Goal: Transaction & Acquisition: Purchase product/service

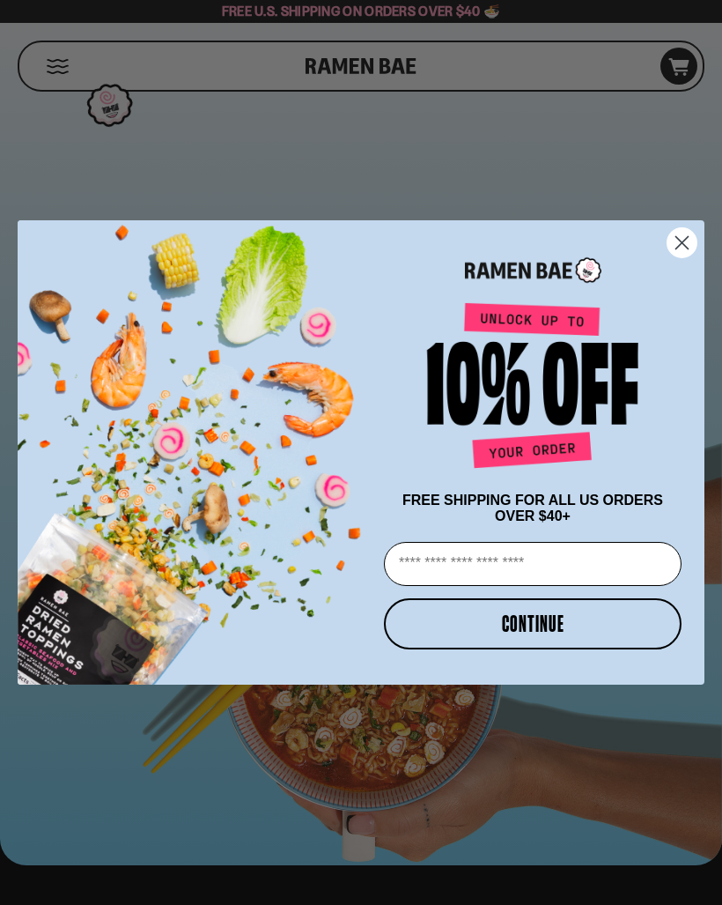
click at [685, 246] on circle "Close dialog" at bounding box center [682, 242] width 29 height 29
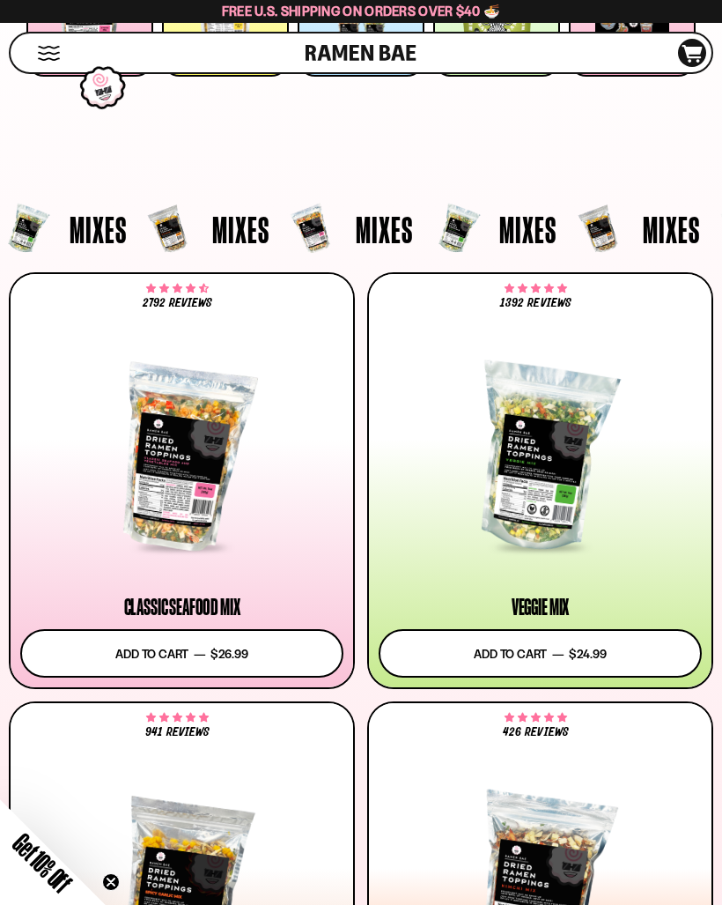
scroll to position [350, 0]
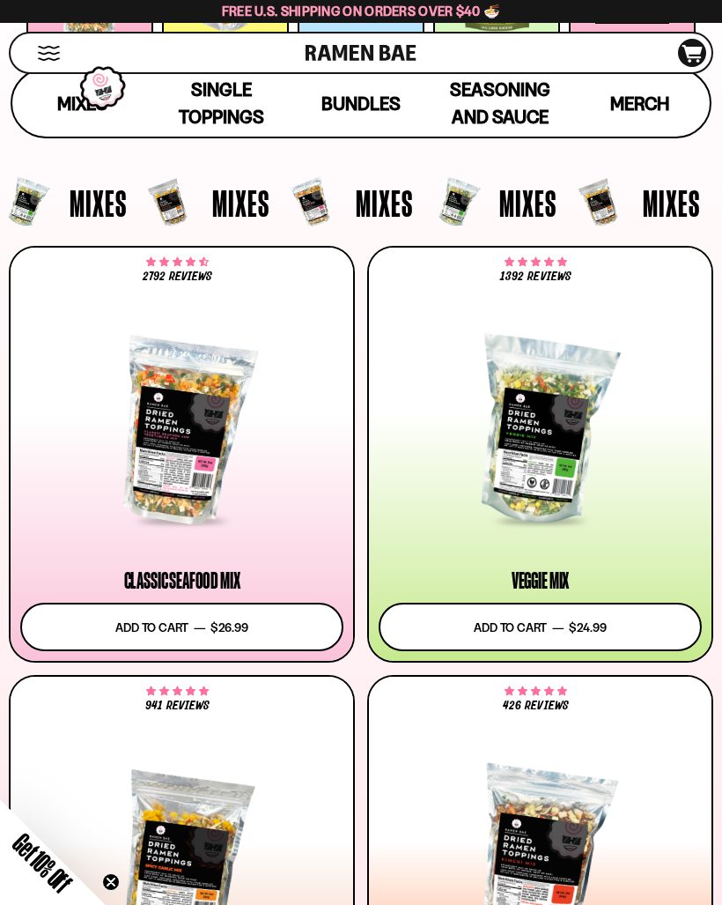
click at [85, 612] on button "Add to cart Add — Regular price $26.99 Regular price Sale price $26.99 Unit pri…" at bounding box center [181, 627] width 323 height 48
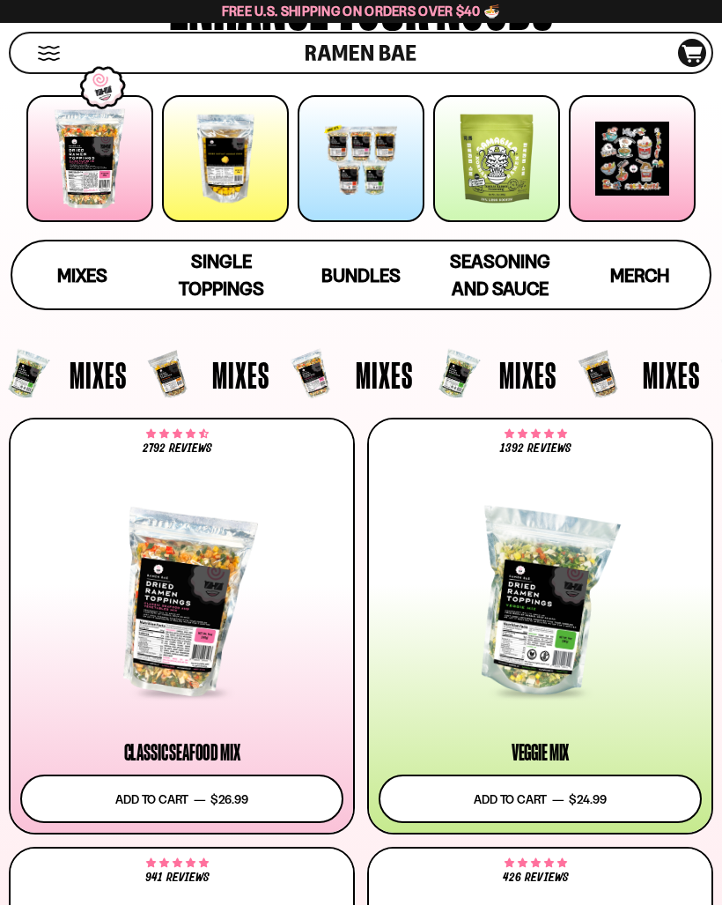
click at [88, 285] on span "Mixes" at bounding box center [82, 275] width 50 height 22
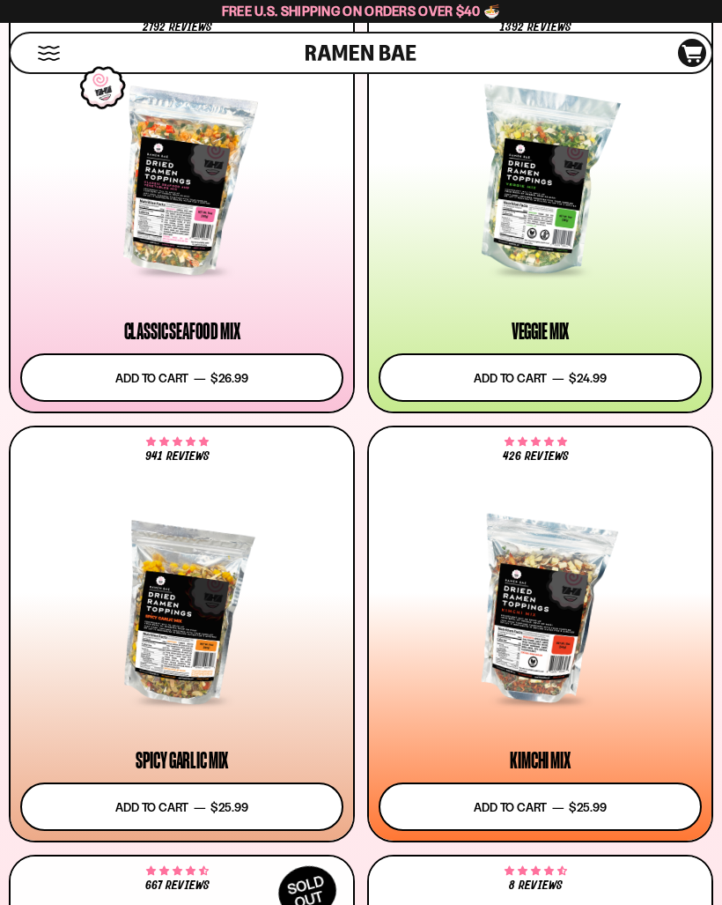
scroll to position [596, 0]
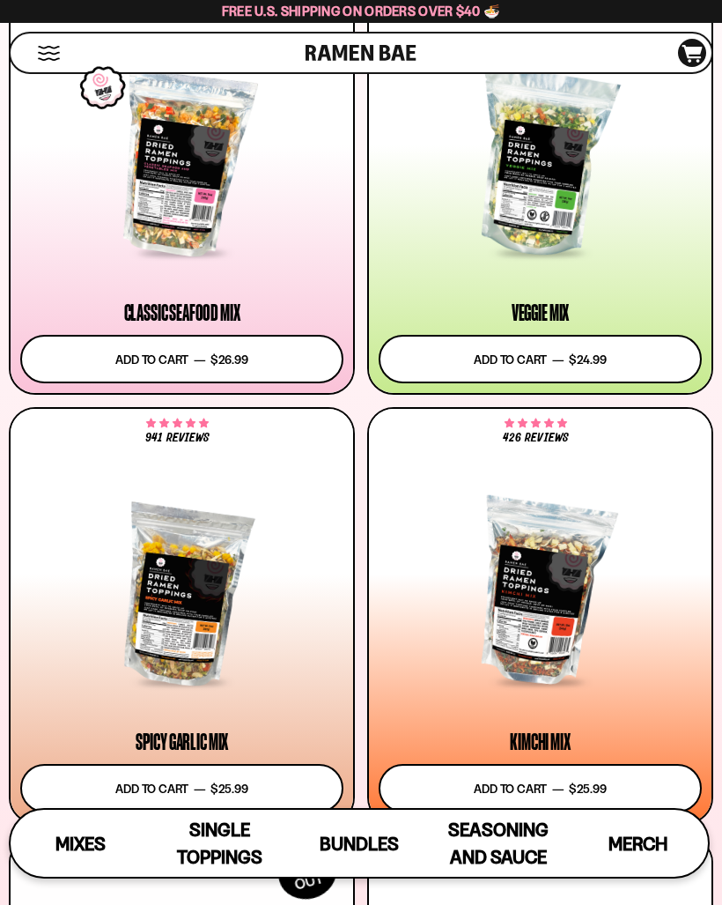
click at [93, 363] on button "Add to cart Add — Regular price $26.99 Regular price Sale price $26.99 Unit pri…" at bounding box center [181, 359] width 323 height 48
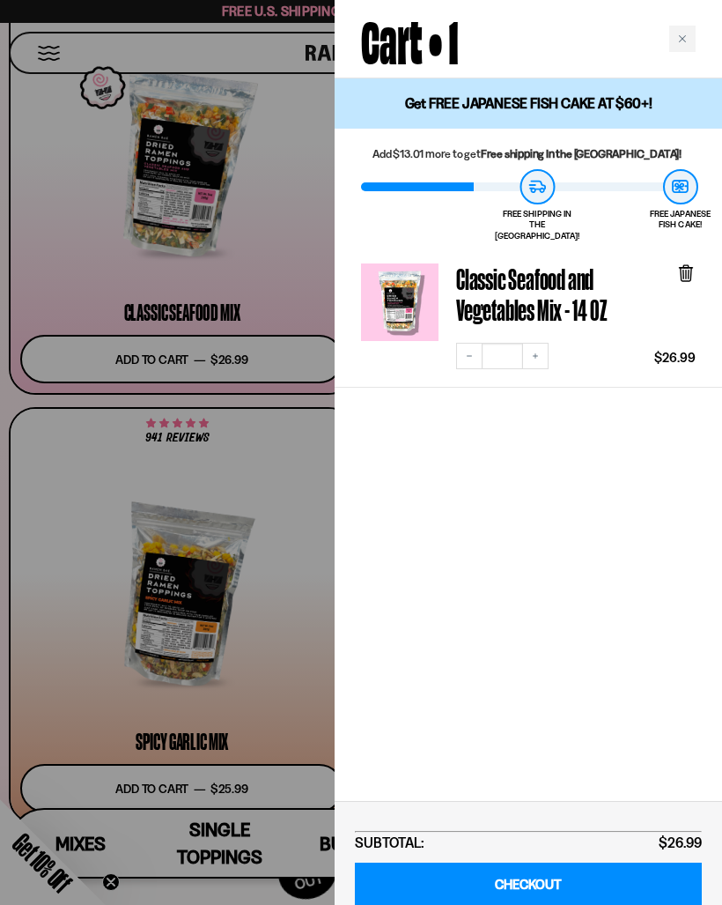
click at [58, 276] on div at bounding box center [361, 452] width 722 height 905
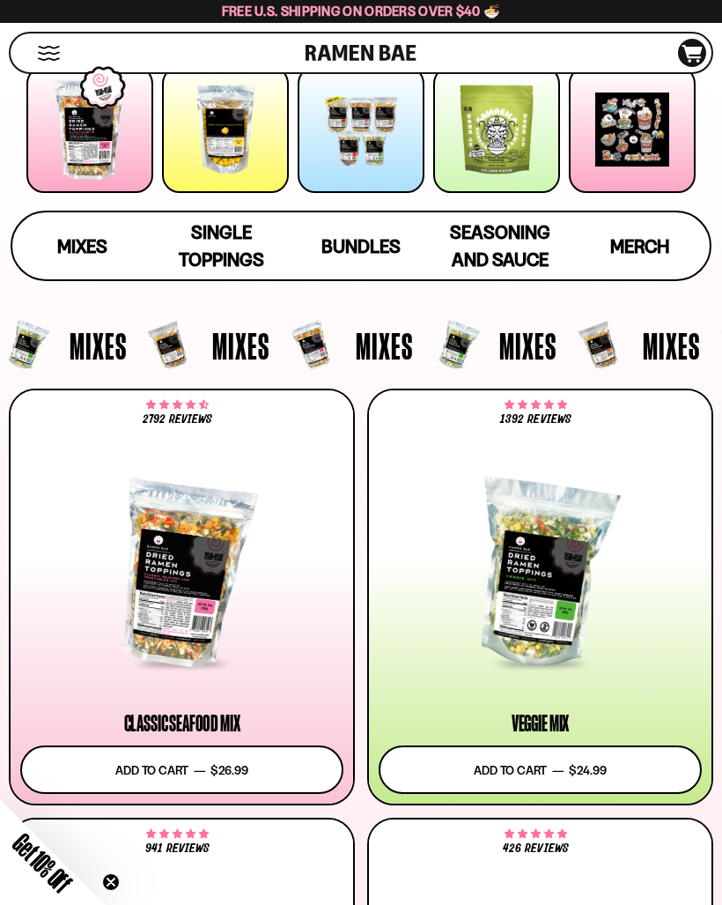
click at [211, 248] on span "Single Toppings" at bounding box center [221, 245] width 85 height 49
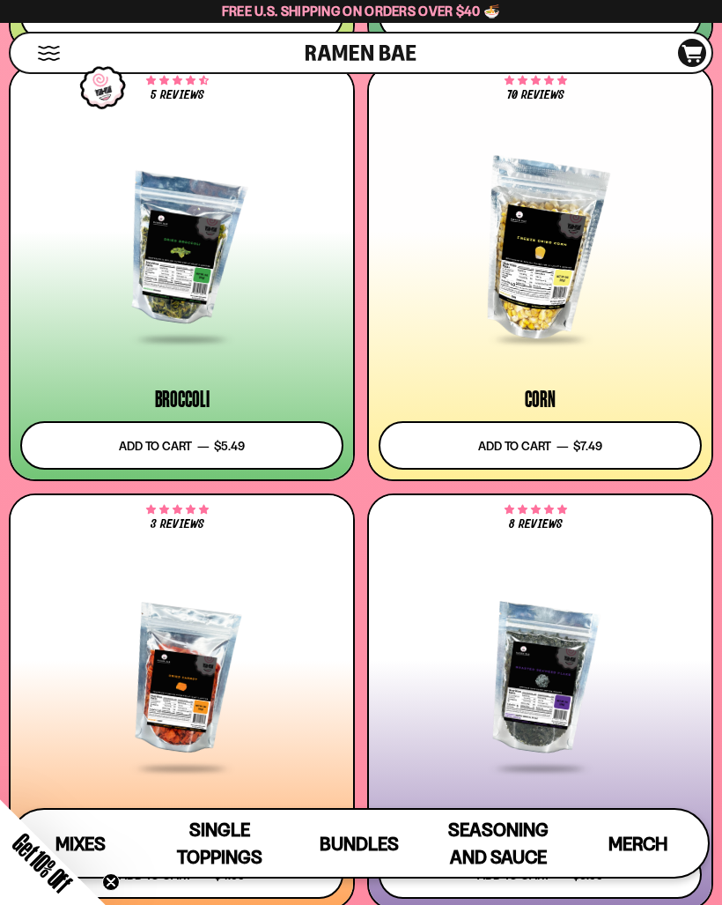
scroll to position [5310, 0]
click at [625, 447] on button "Add to cart Add — Regular price $7.49 Regular price Sale price $7.49 Unit price…" at bounding box center [540, 446] width 323 height 48
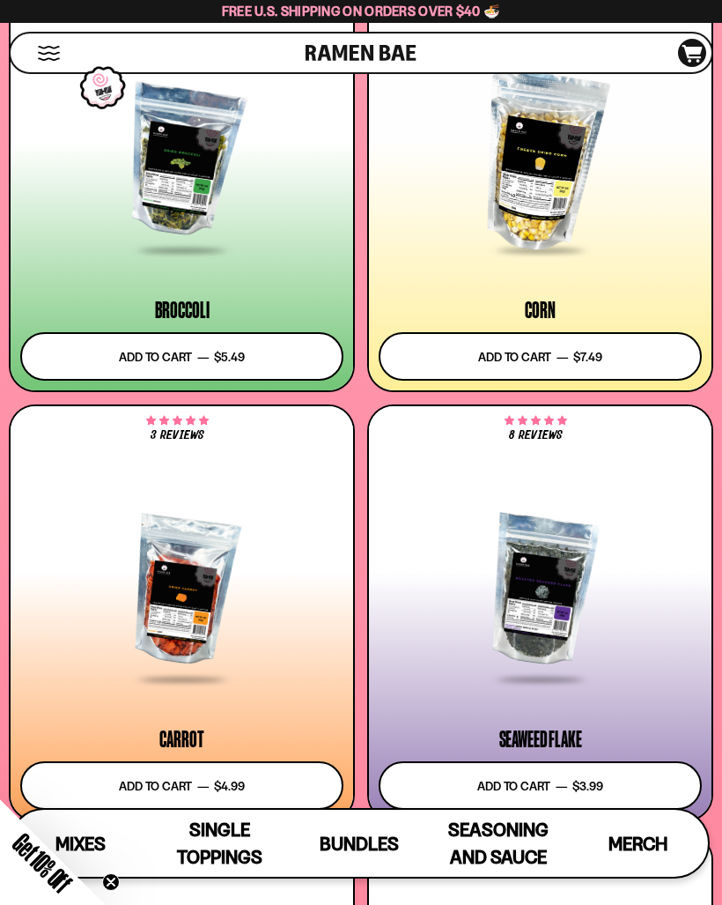
scroll to position [5399, 0]
click at [499, 349] on button "Add to cart Add — Regular price $7.49 Regular price Sale price $7.49 Unit price…" at bounding box center [540, 357] width 323 height 48
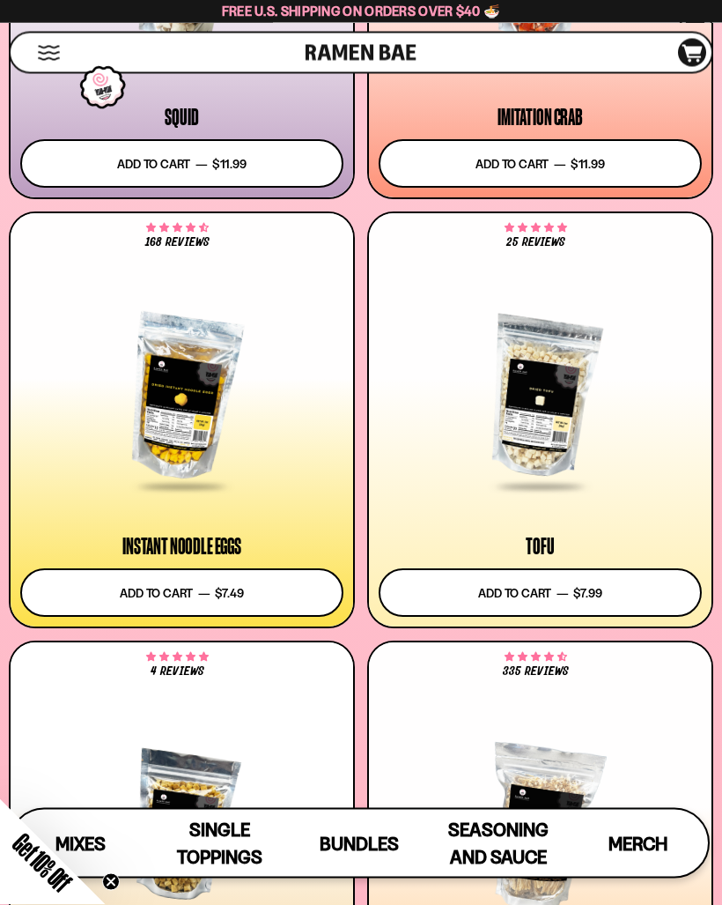
scroll to position [3018, 0]
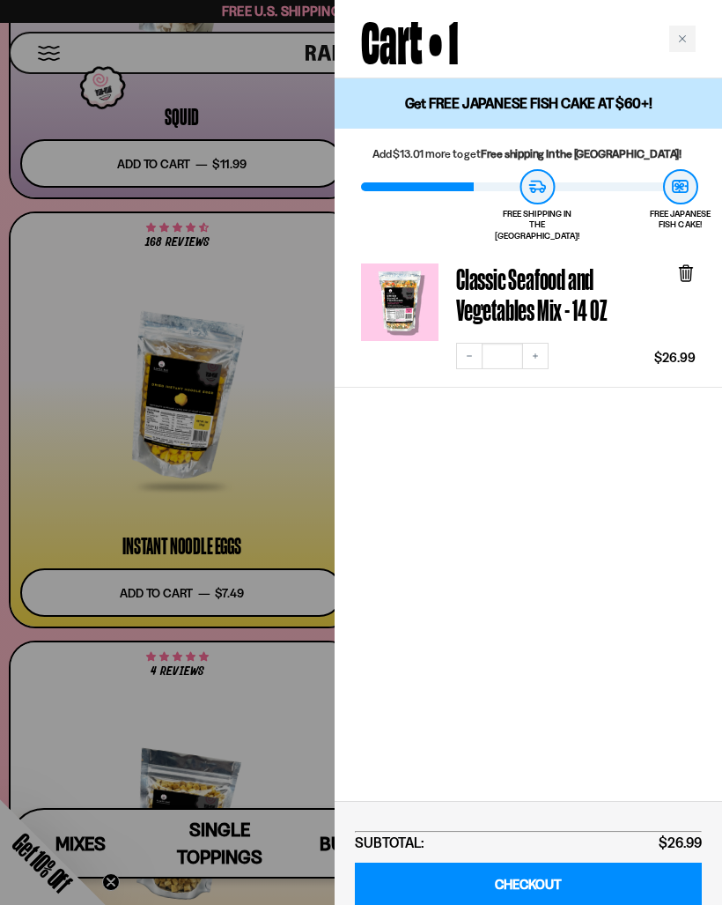
click at [89, 317] on div at bounding box center [361, 452] width 722 height 905
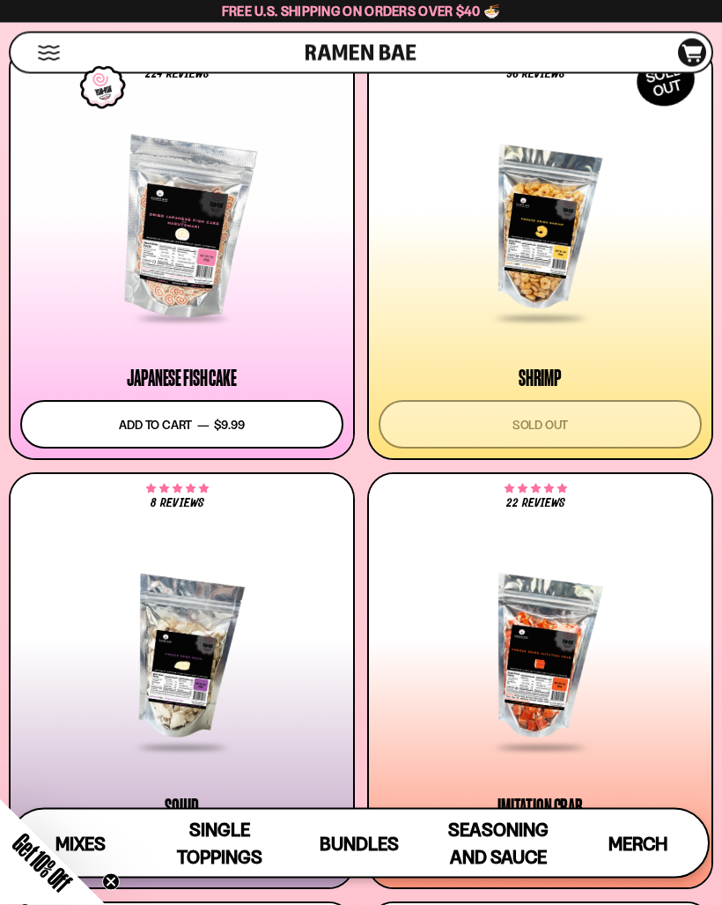
scroll to position [2329, 0]
click at [136, 421] on button "Add to cart Add — Regular price $9.99 Regular price Sale price $9.99 Unit price…" at bounding box center [181, 424] width 323 height 48
click at [698, 62] on icon at bounding box center [693, 54] width 20 height 18
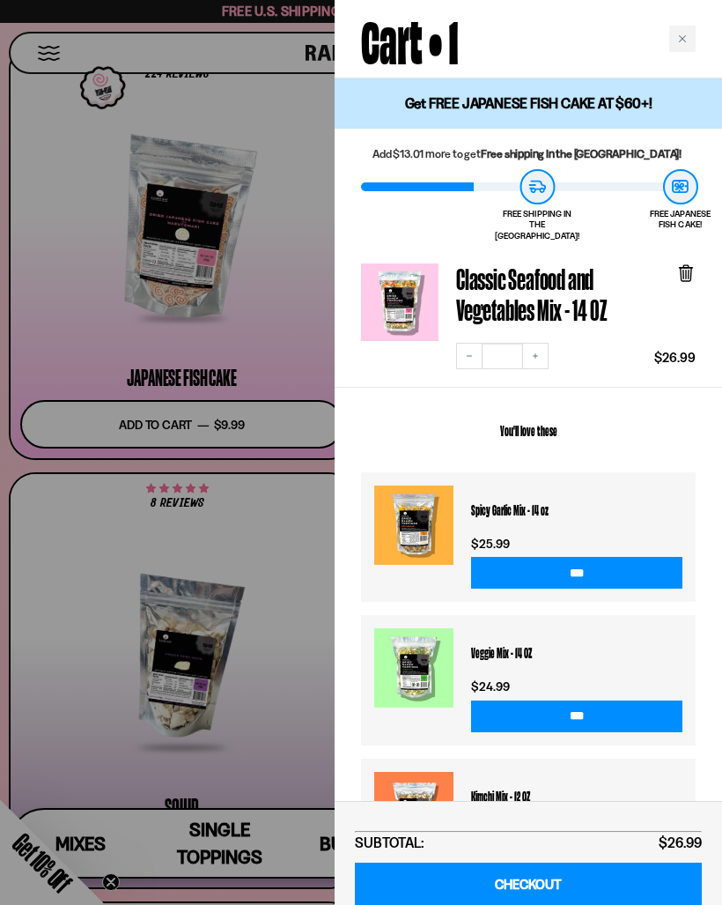
scroll to position [0, 0]
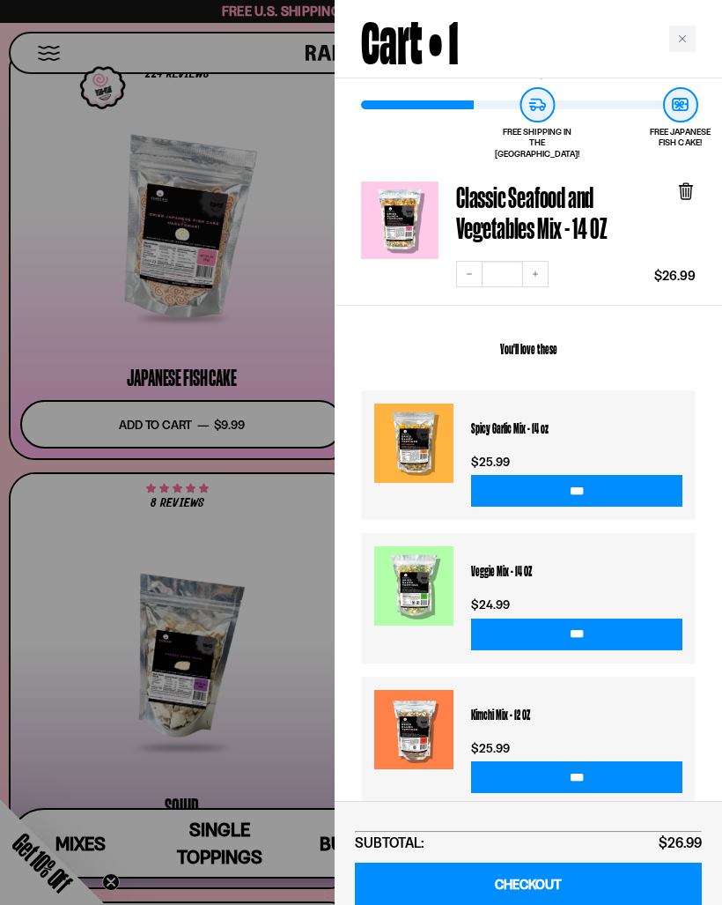
click at [159, 358] on div at bounding box center [361, 452] width 722 height 905
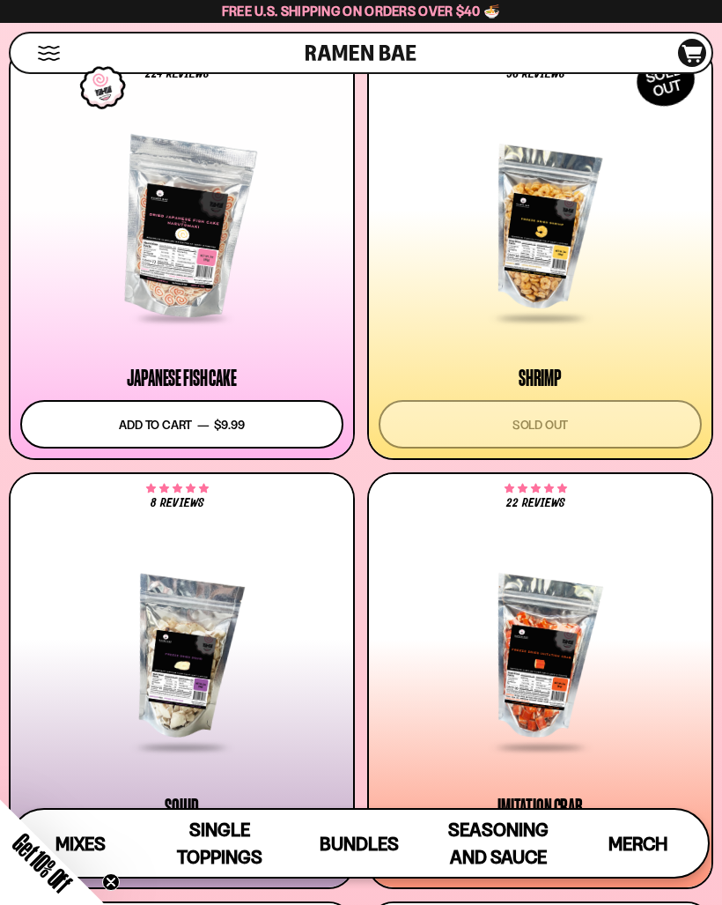
click at [105, 394] on div "Japanese Fish Cake Add to cart Add — Regular price $9.99 Regular price Sale pri…" at bounding box center [181, 407] width 323 height 81
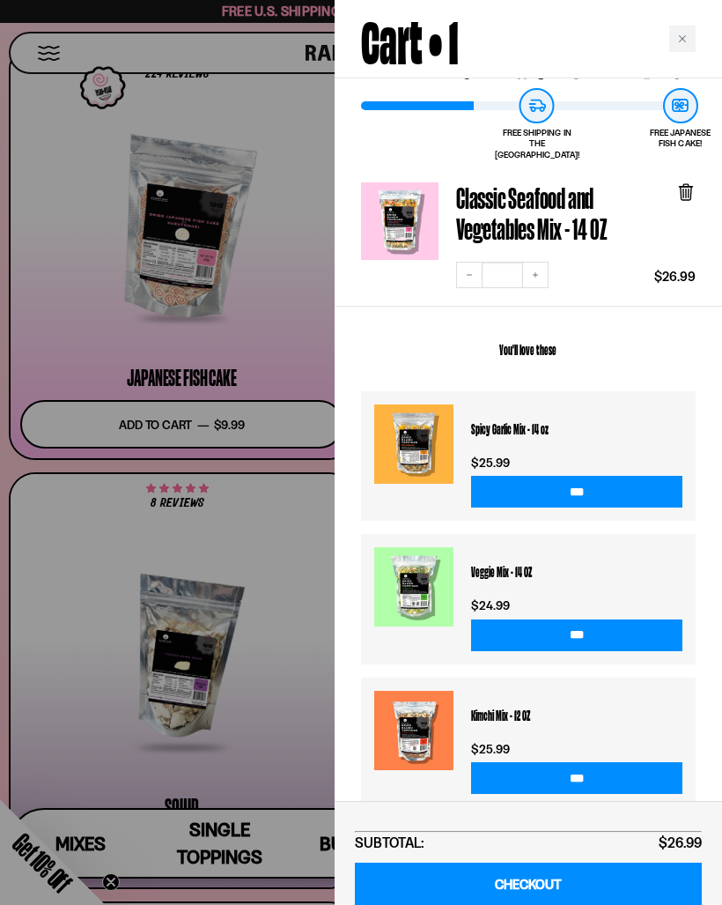
click at [66, 356] on div at bounding box center [361, 452] width 722 height 905
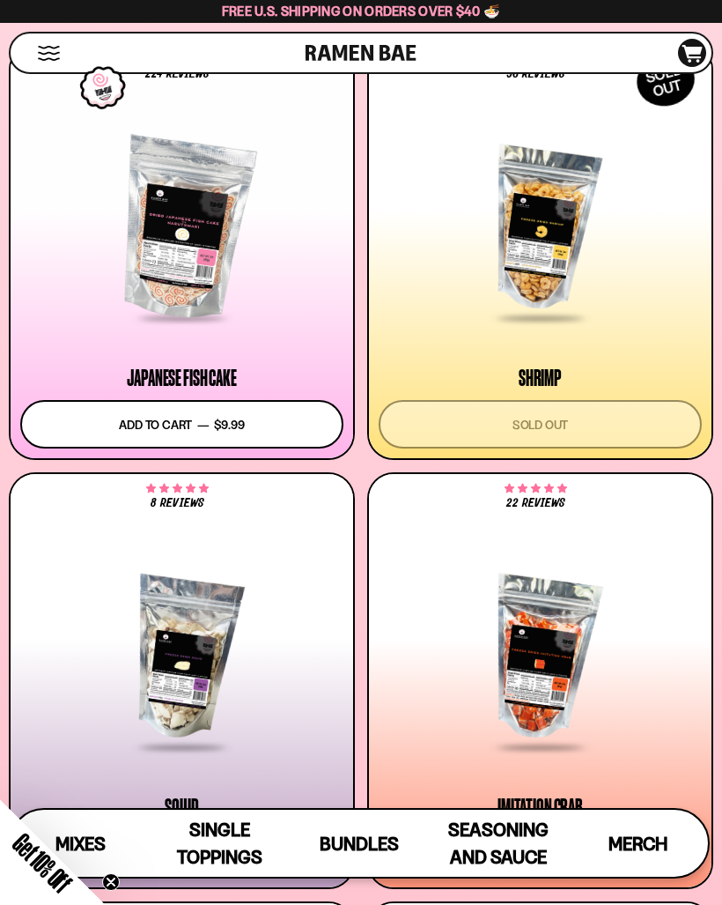
click at [100, 423] on button "Add to cart Add — Regular price $9.99 Regular price Sale price $9.99 Unit price…" at bounding box center [181, 424] width 323 height 48
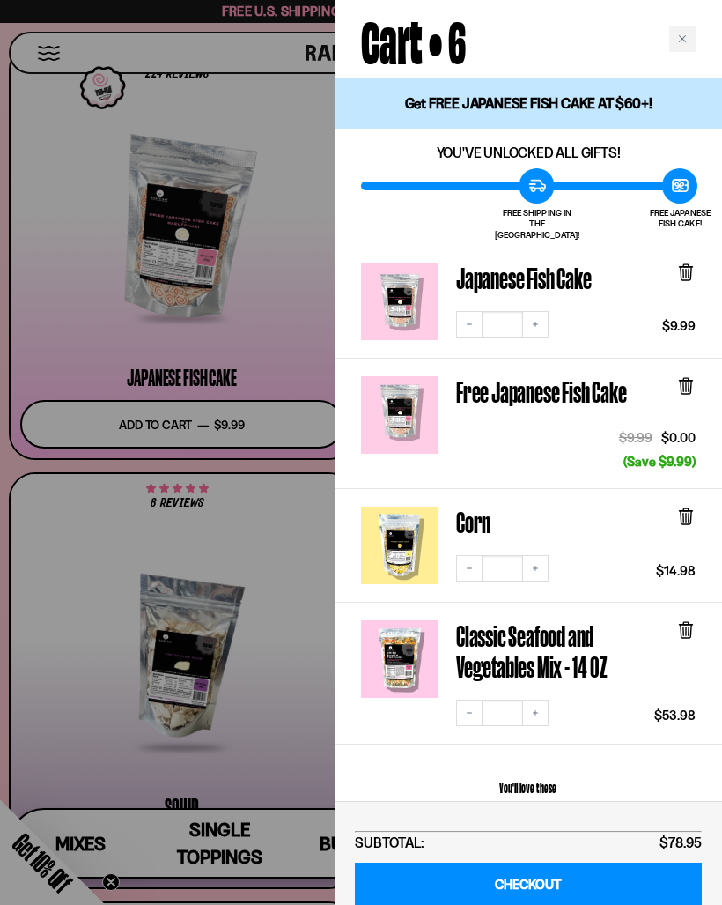
scroll to position [0, 0]
click at [470, 563] on icon "Decrease quantity" at bounding box center [469, 568] width 11 height 11
click at [470, 707] on icon "Decrease quantity" at bounding box center [469, 712] width 11 height 11
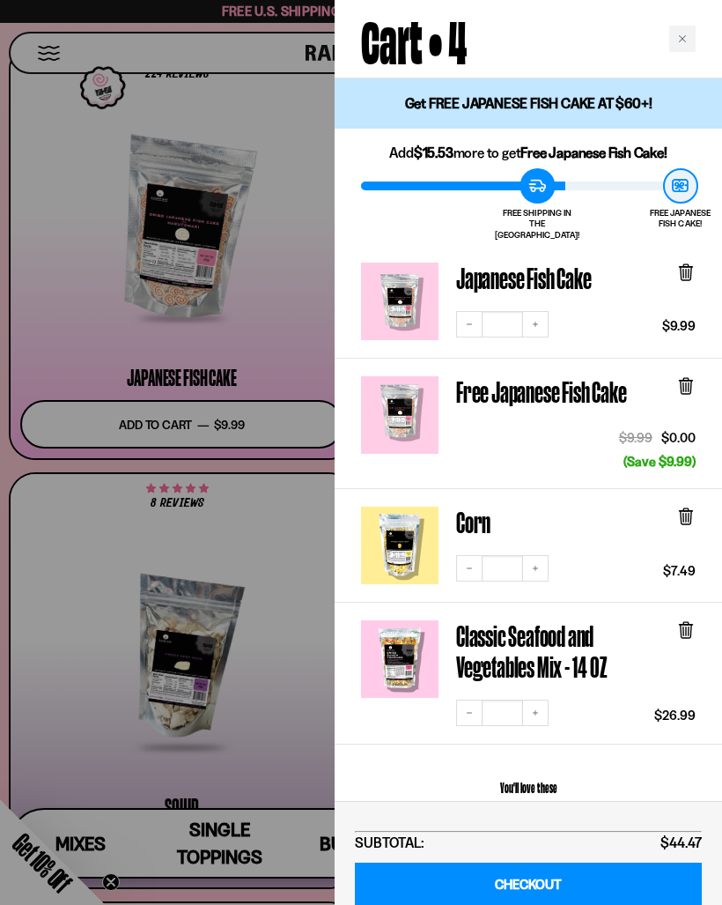
click at [472, 707] on icon "Decrease quantity" at bounding box center [469, 712] width 11 height 11
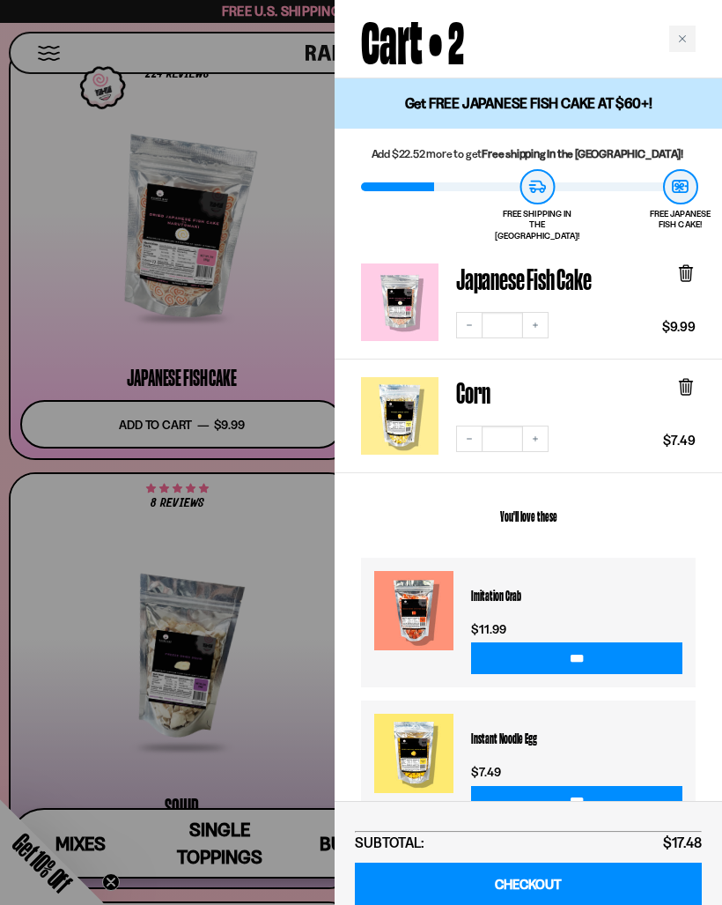
click at [146, 588] on div at bounding box center [361, 452] width 722 height 905
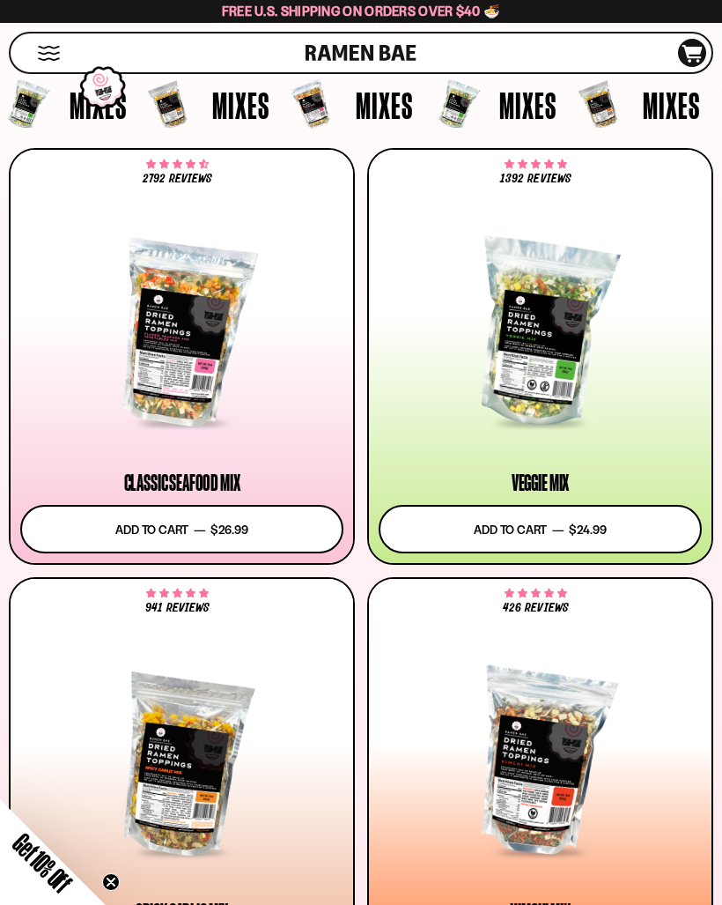
scroll to position [427, 0]
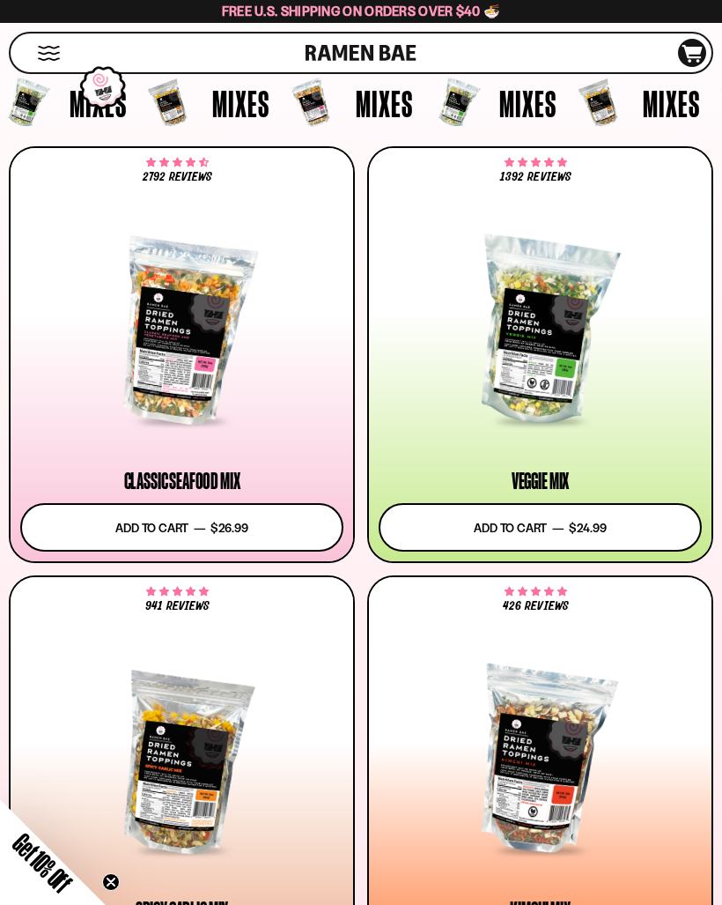
click at [139, 535] on button "Add to cart Add — Regular price $26.99 Regular price Sale price $26.99 Unit pri…" at bounding box center [181, 527] width 323 height 48
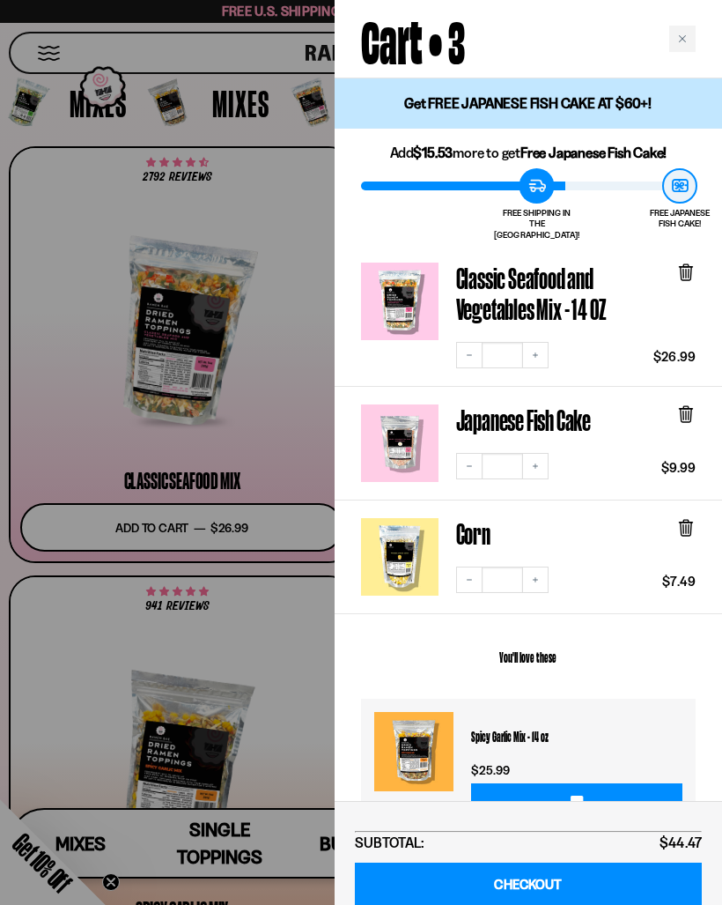
click at [148, 658] on div at bounding box center [361, 452] width 722 height 905
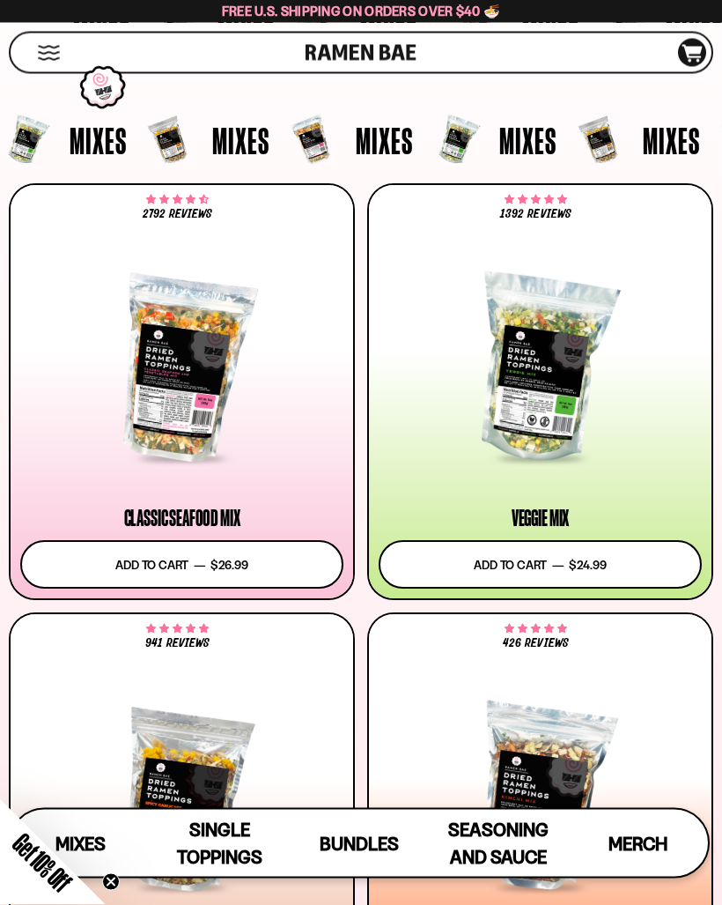
scroll to position [0, 0]
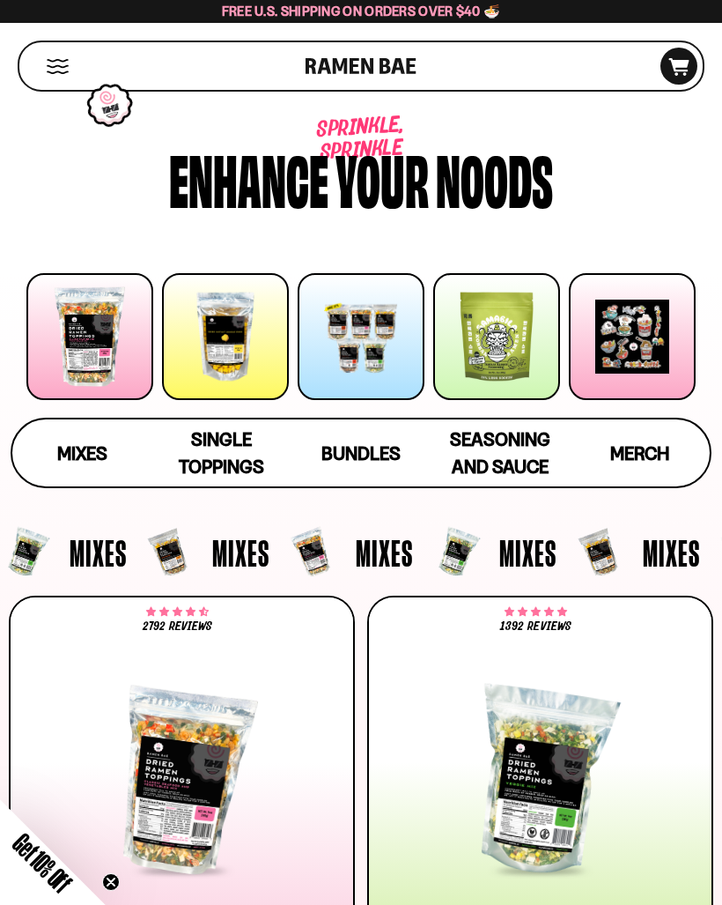
click at [72, 458] on span "Mixes" at bounding box center [82, 453] width 50 height 22
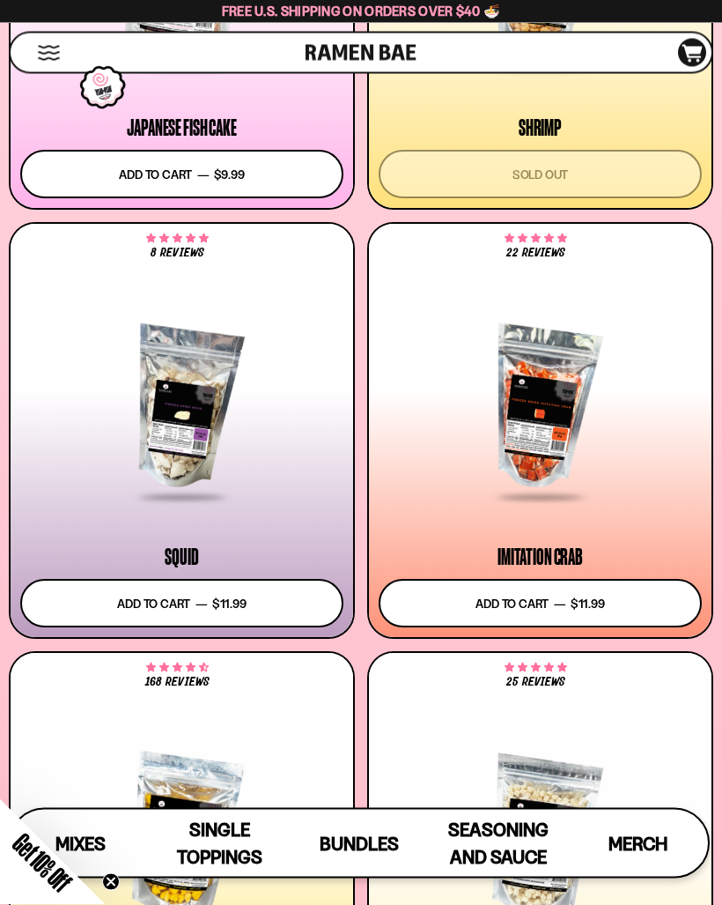
scroll to position [2579, 0]
click at [495, 604] on button "Add to cart Add — Regular price $11.99 Regular price Sale price $11.99 Unit pri…" at bounding box center [540, 603] width 323 height 48
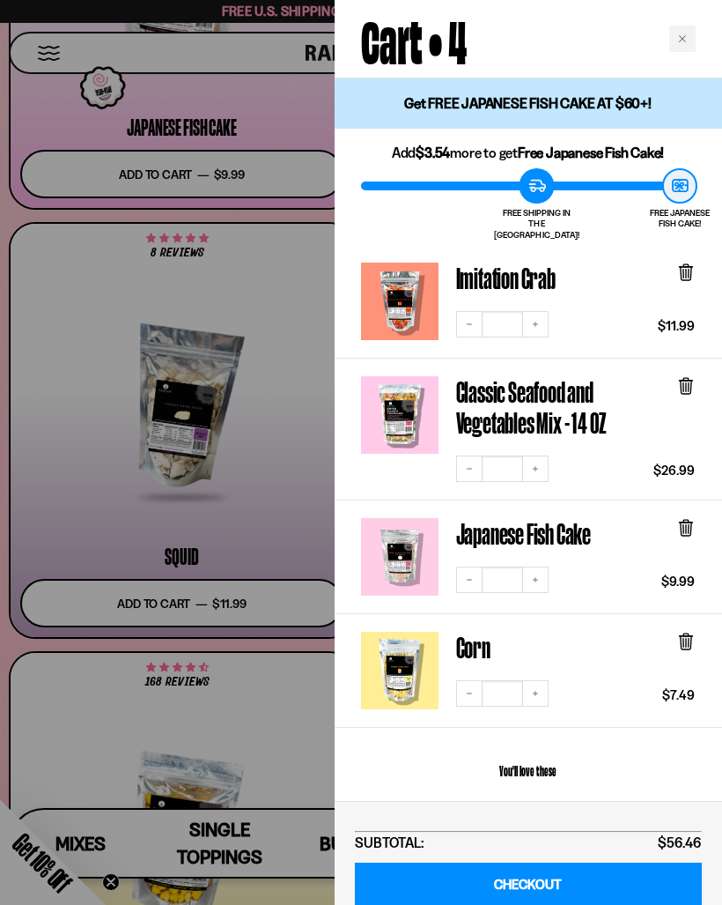
scroll to position [0, 0]
click at [122, 506] on div at bounding box center [361, 452] width 722 height 905
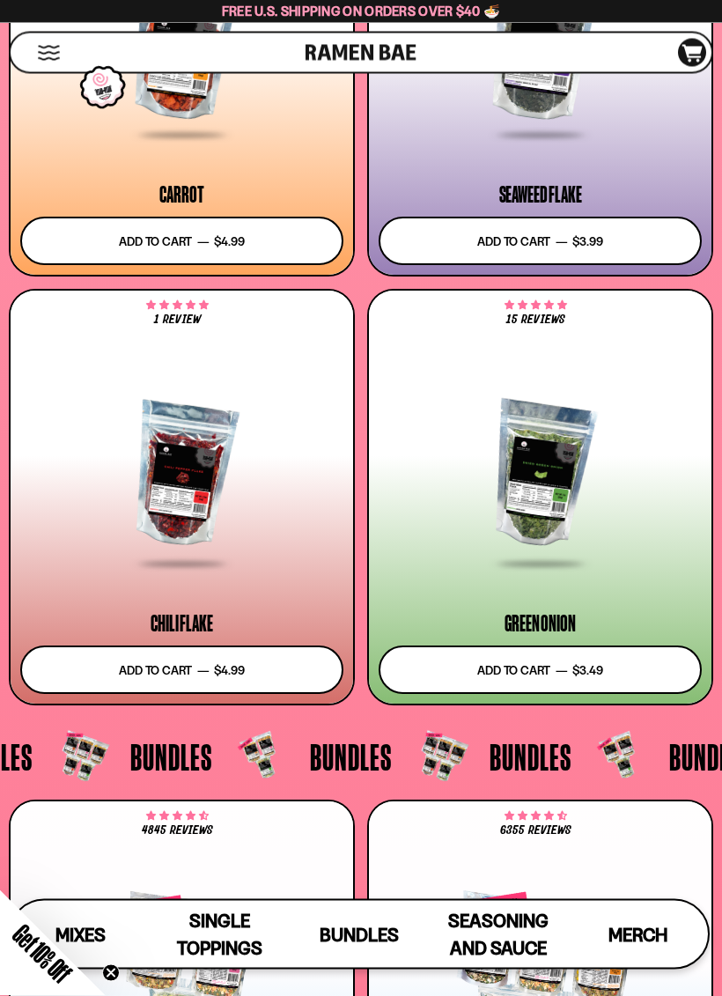
scroll to position [5944, 0]
click at [642, 242] on button "Add to cart Add — Regular price $3.99 Regular price Sale price $3.99 Unit price…" at bounding box center [540, 241] width 323 height 48
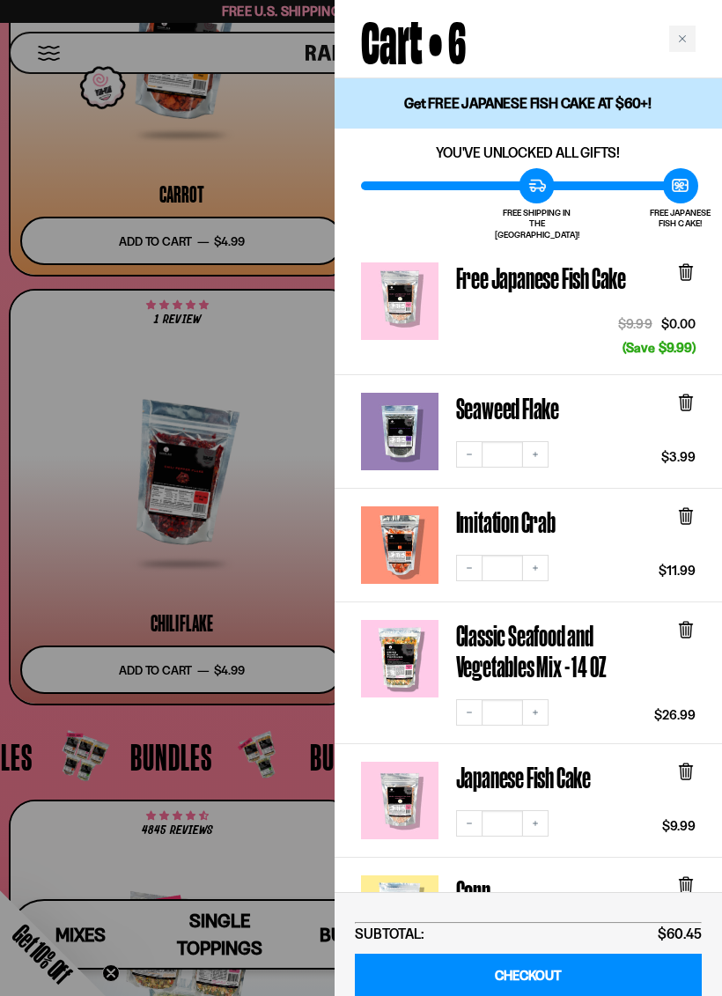
click at [100, 518] on div at bounding box center [361, 498] width 722 height 996
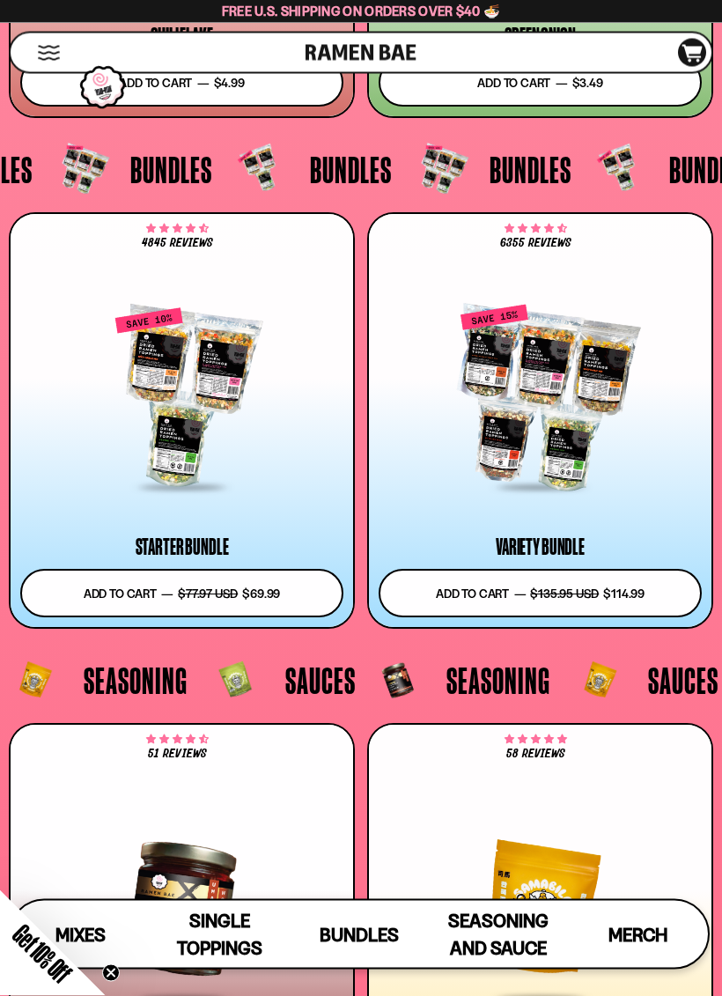
scroll to position [6543, 0]
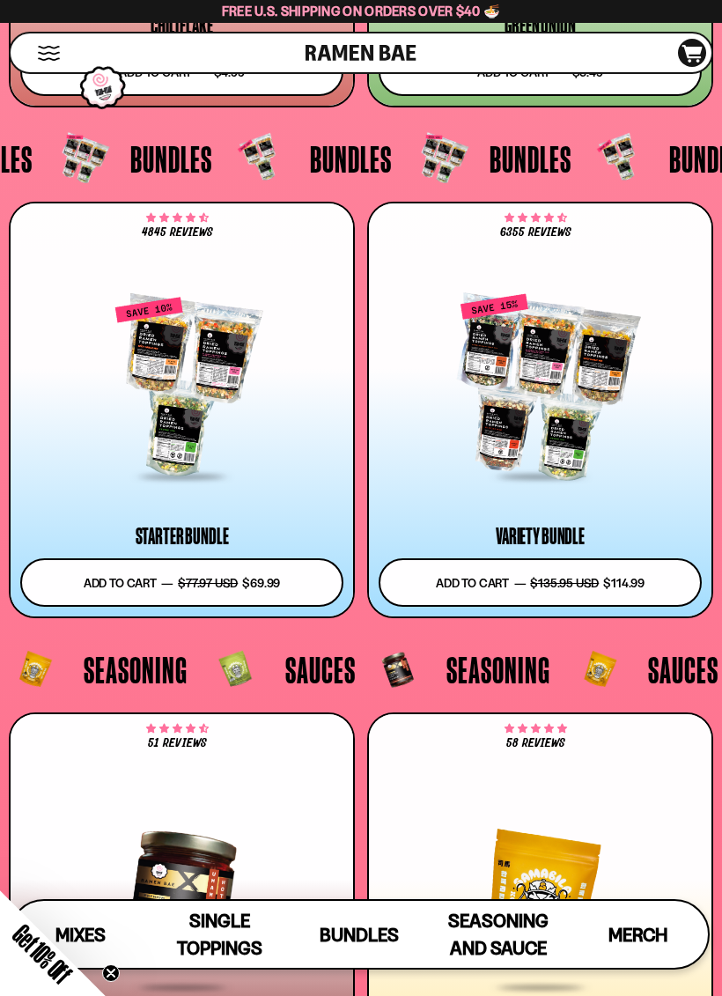
click at [544, 538] on div "Variety Bundle" at bounding box center [540, 536] width 89 height 21
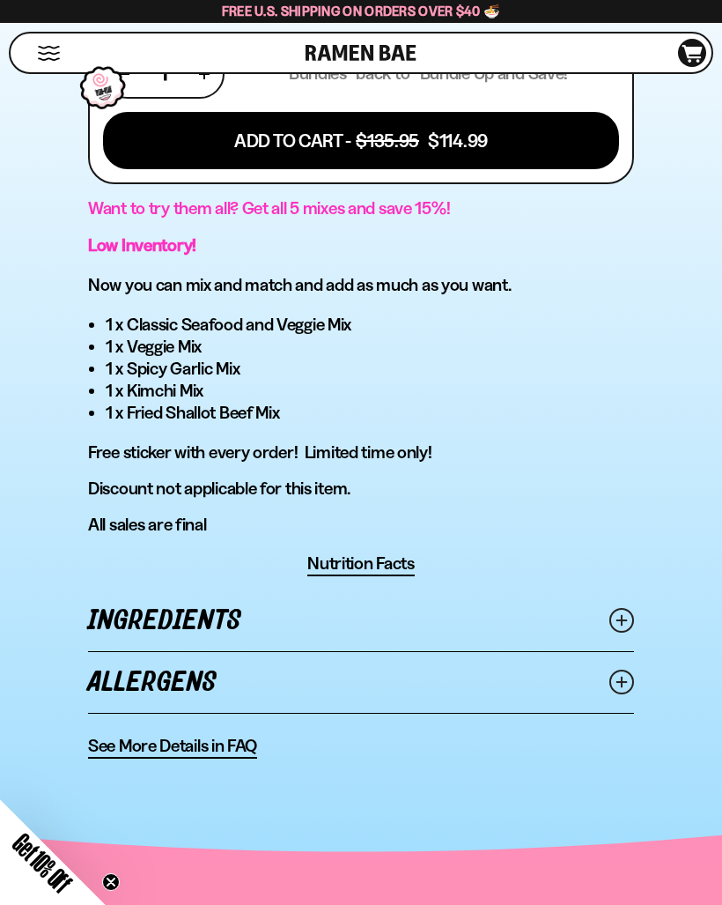
scroll to position [1140, 0]
